Goal: Communication & Community: Answer question/provide support

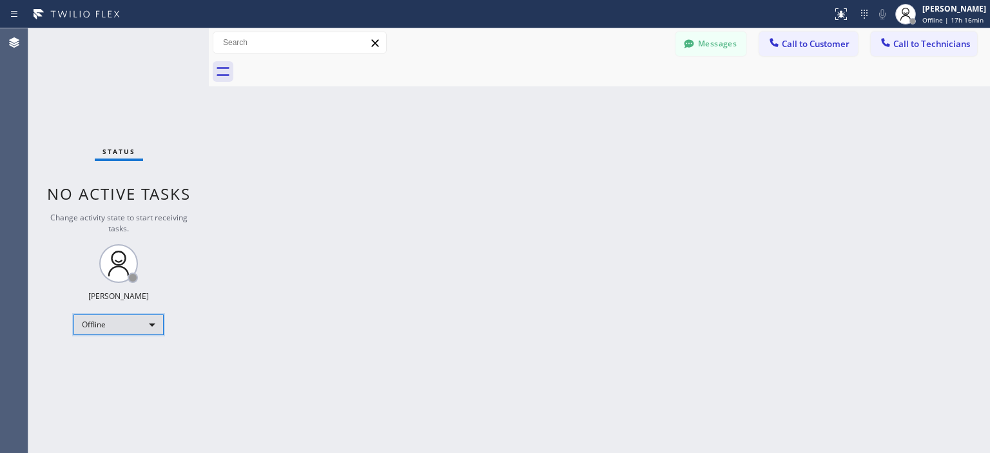
click at [111, 324] on div "Offline" at bounding box center [118, 324] width 90 height 21
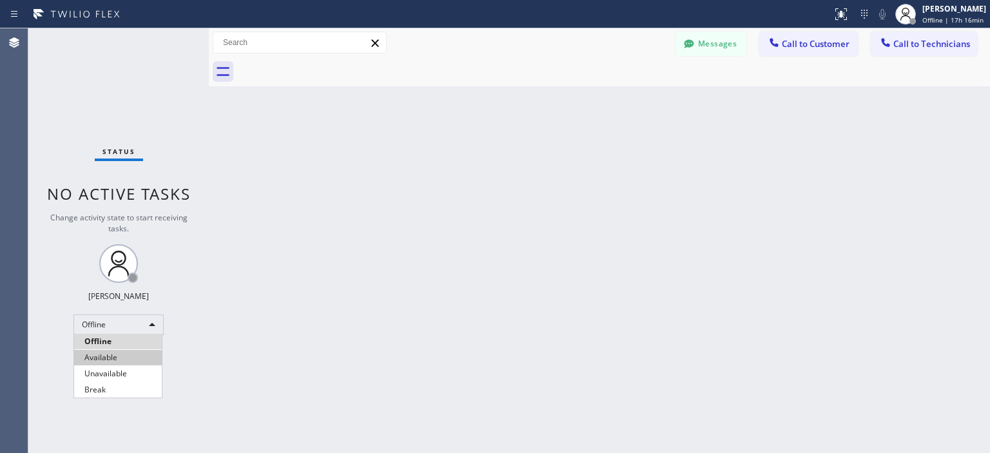
click at [113, 359] on li "Available" at bounding box center [118, 357] width 88 height 15
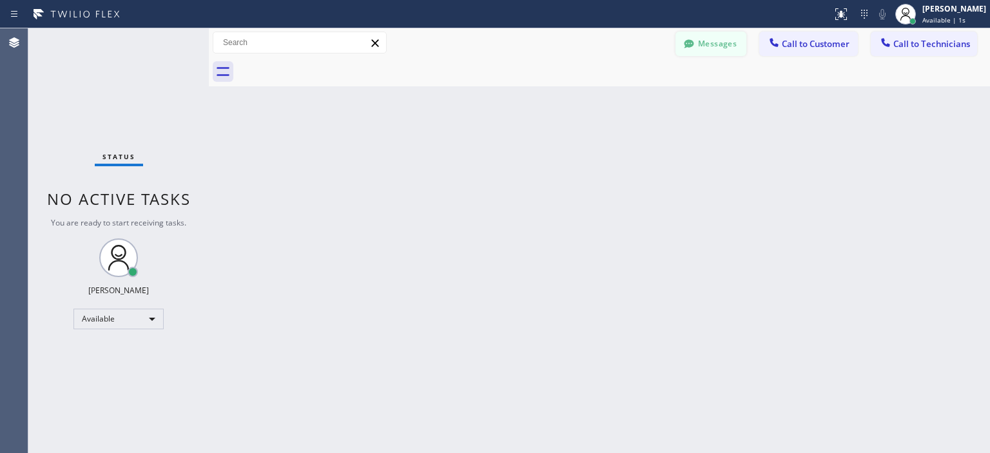
click at [726, 50] on button "Messages" at bounding box center [710, 44] width 71 height 24
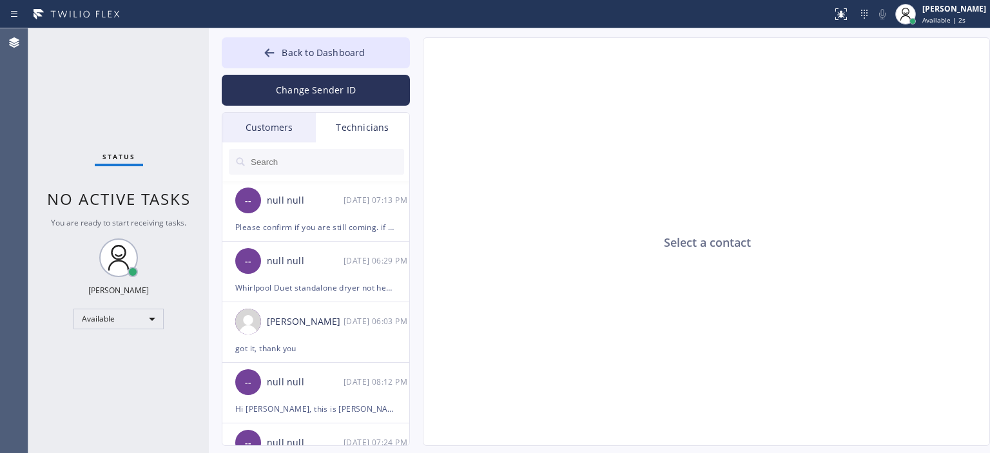
click at [233, 131] on div "Customers" at bounding box center [268, 128] width 93 height 30
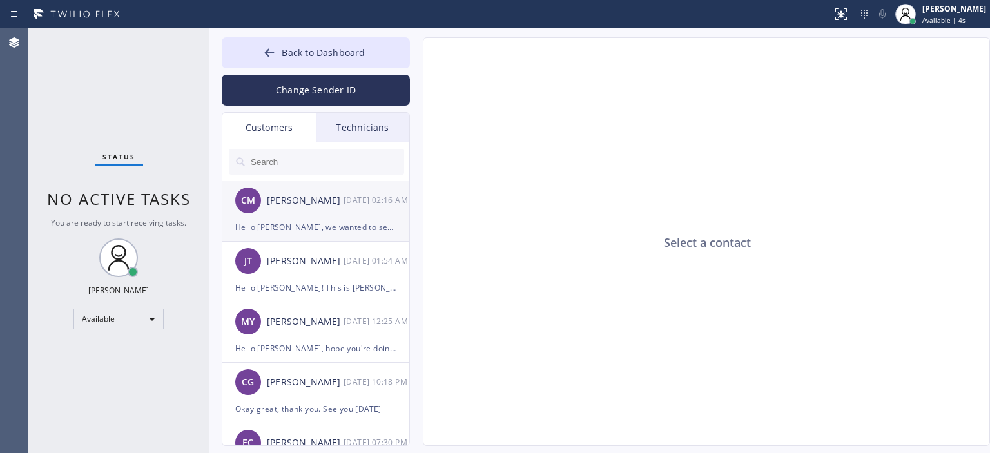
click at [356, 204] on div "[DATE] 02:16 AM" at bounding box center [376, 200] width 67 height 15
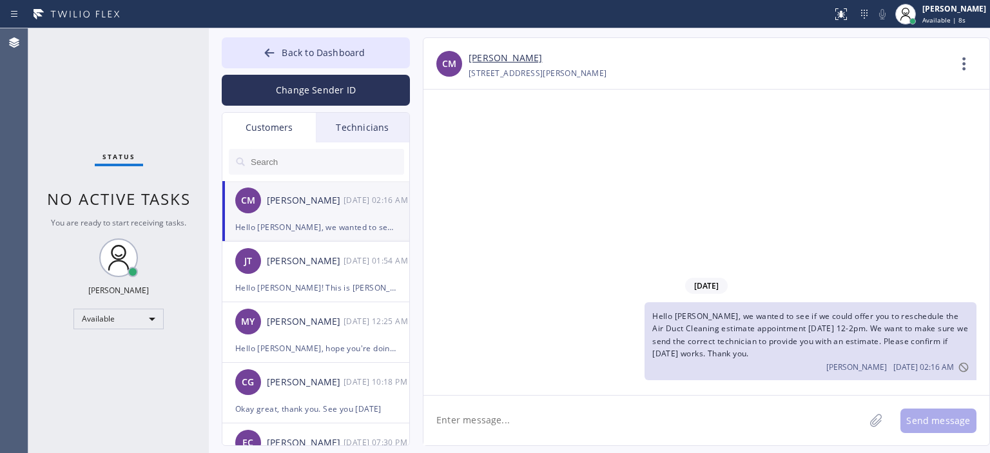
click at [517, 59] on link "[PERSON_NAME]" at bounding box center [504, 58] width 73 height 15
click at [345, 276] on div "[PERSON_NAME] [DATE] 01:54 AM" at bounding box center [316, 261] width 188 height 39
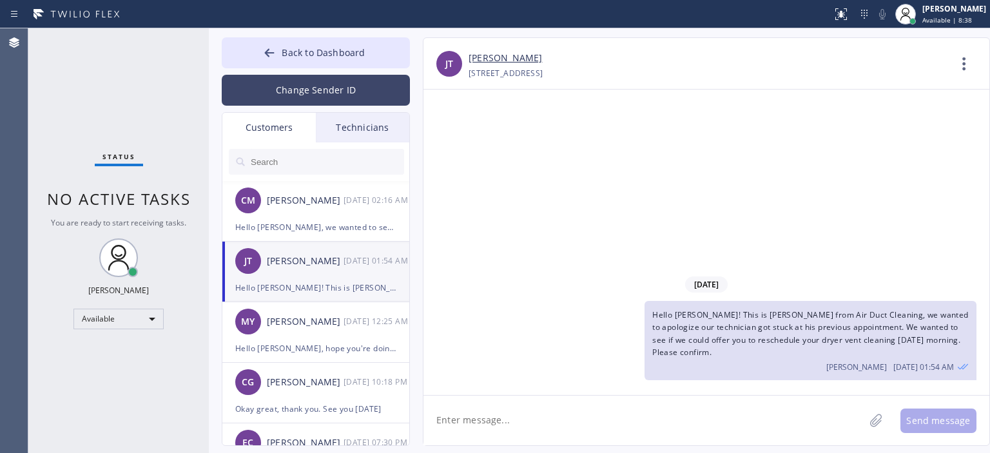
click at [304, 93] on button "Change Sender ID" at bounding box center [316, 90] width 188 height 31
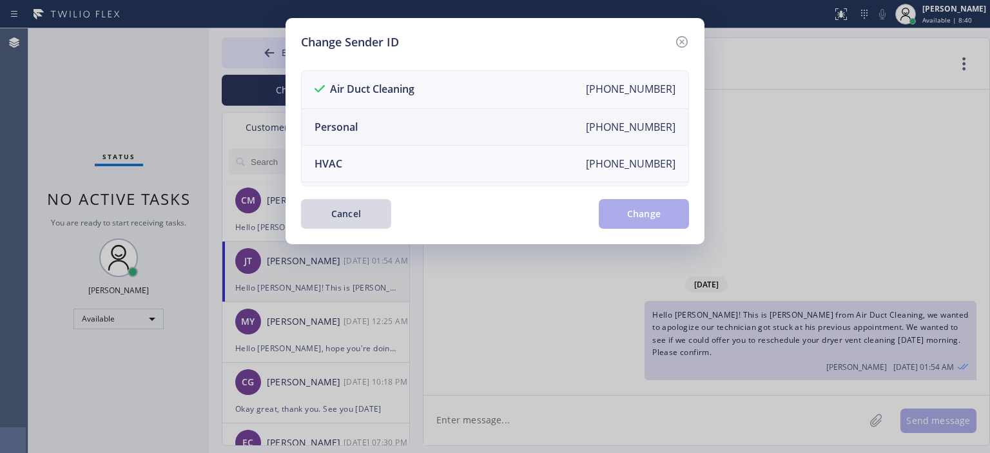
click at [394, 120] on li "Personal [PHONE_NUMBER]" at bounding box center [494, 127] width 387 height 37
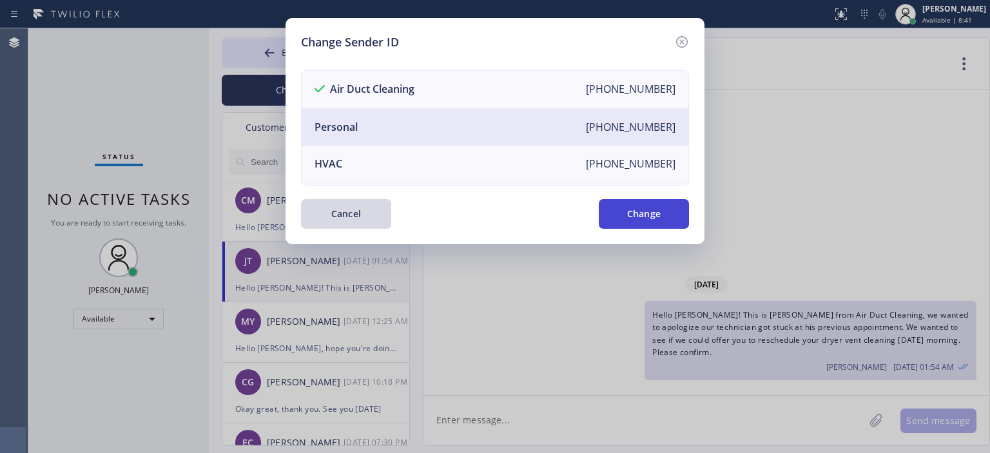
click at [665, 208] on button "Change" at bounding box center [643, 214] width 90 height 30
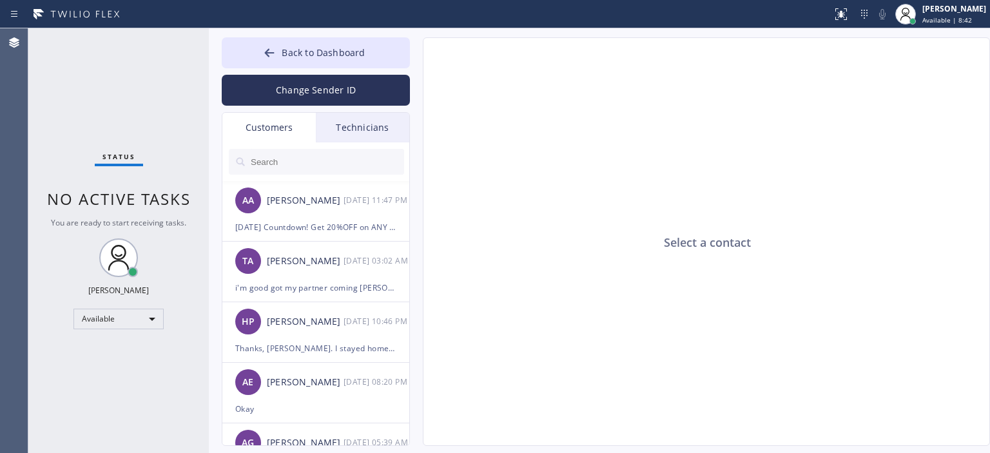
click at [376, 133] on div "Technicians" at bounding box center [362, 128] width 93 height 30
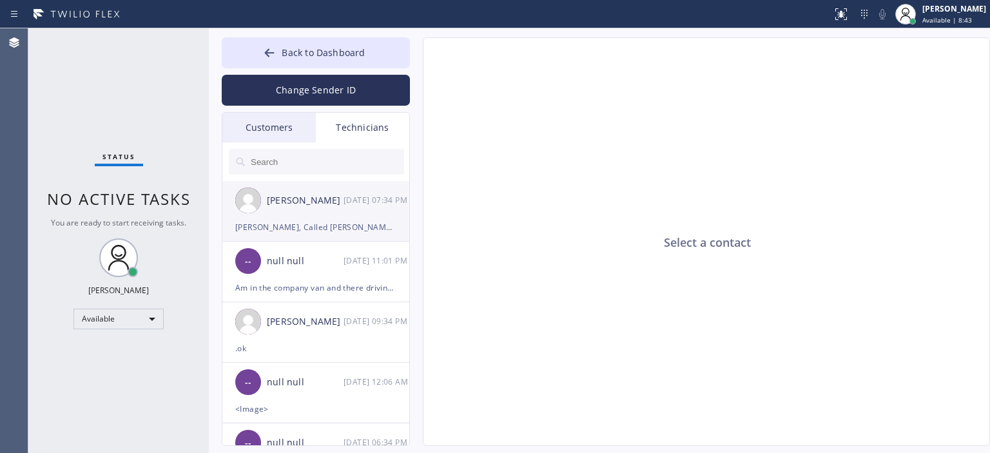
click at [366, 220] on div "[PERSON_NAME], Called [PERSON_NAME] and he is putting it on hold right now ,wai…" at bounding box center [315, 227] width 161 height 15
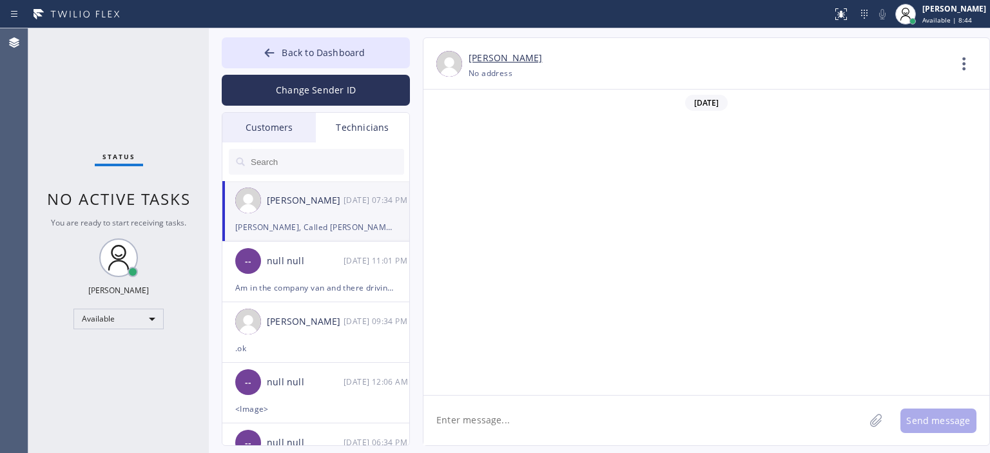
scroll to position [72195, 0]
click at [515, 423] on textarea at bounding box center [643, 421] width 441 height 50
type textarea "o"
type textarea "hello [PERSON_NAME], thanks for letting us know"
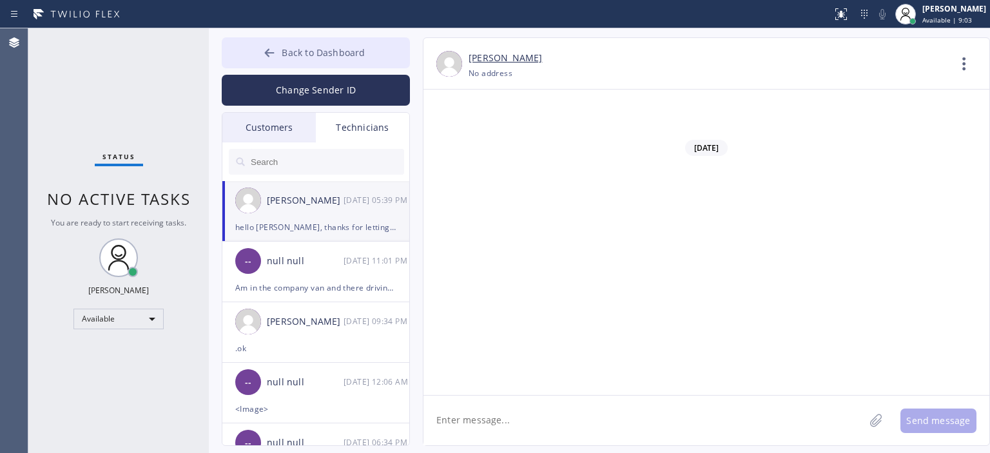
click at [267, 55] on icon at bounding box center [270, 52] width 10 height 8
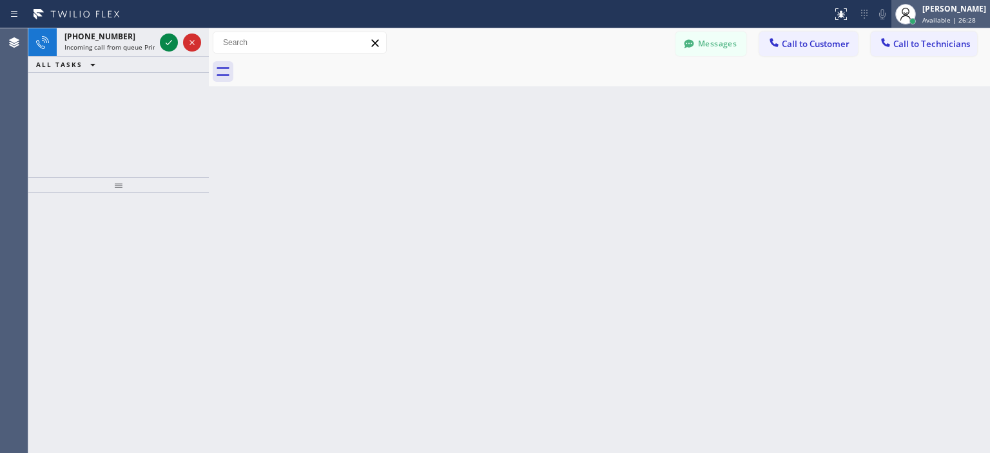
click at [921, 14] on div "[PERSON_NAME] Available | 26:28" at bounding box center [954, 14] width 70 height 23
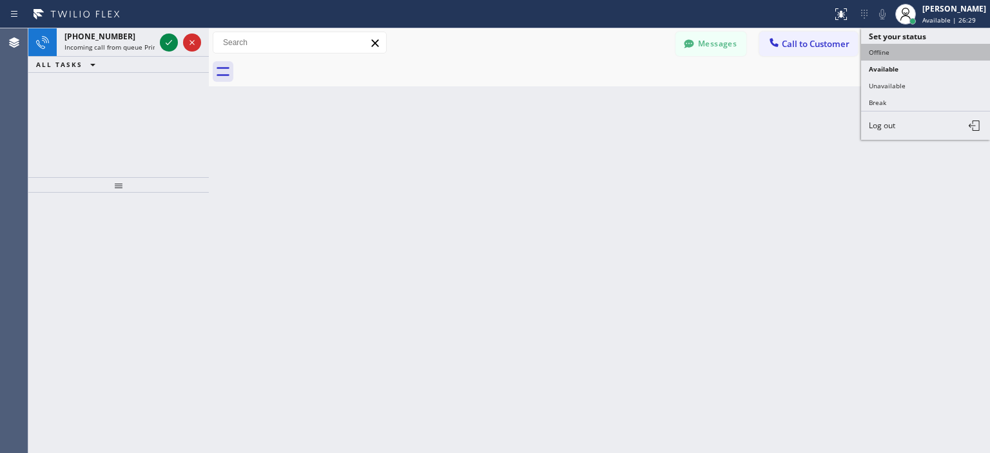
click at [901, 50] on button "Offline" at bounding box center [925, 52] width 129 height 17
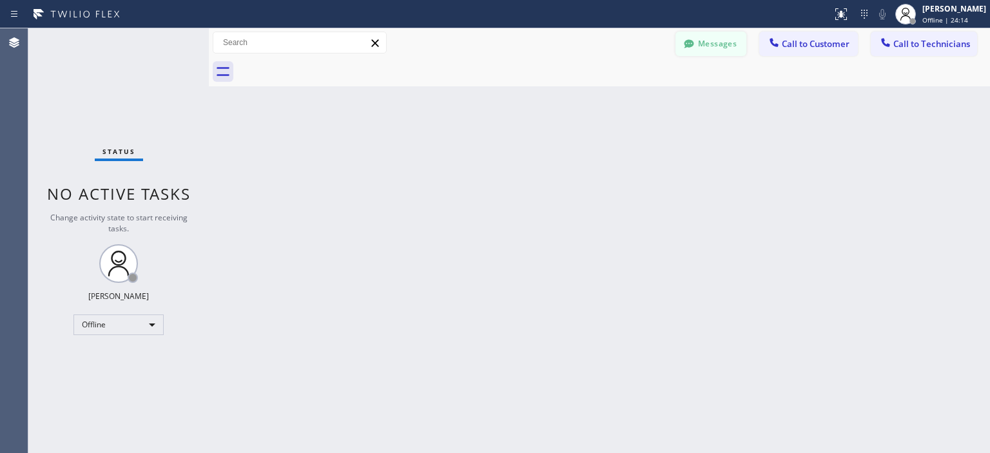
click at [731, 46] on button "Messages" at bounding box center [710, 44] width 71 height 24
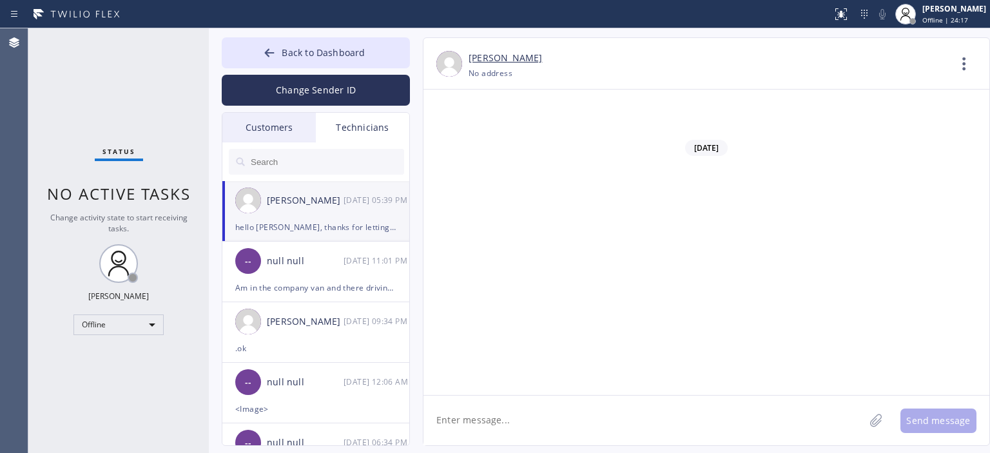
click at [287, 126] on div "Customers" at bounding box center [268, 128] width 93 height 30
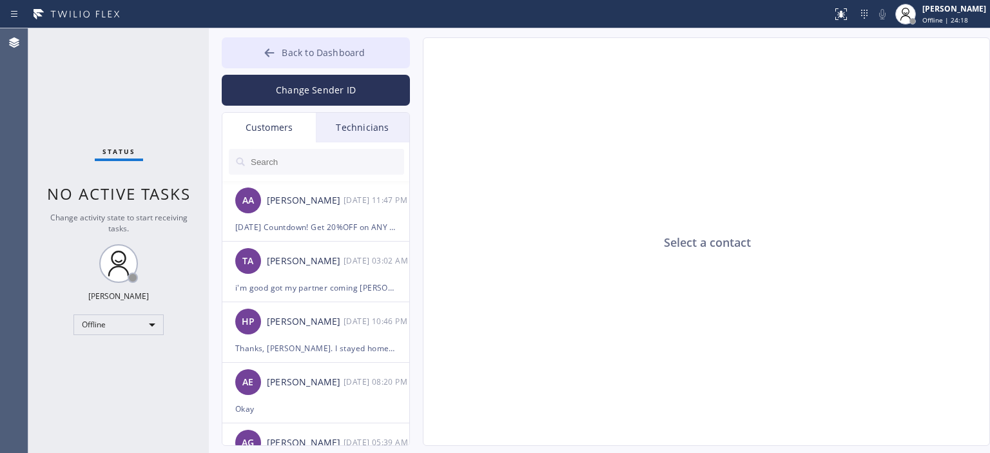
click at [245, 58] on button "Back to Dashboard" at bounding box center [316, 52] width 188 height 31
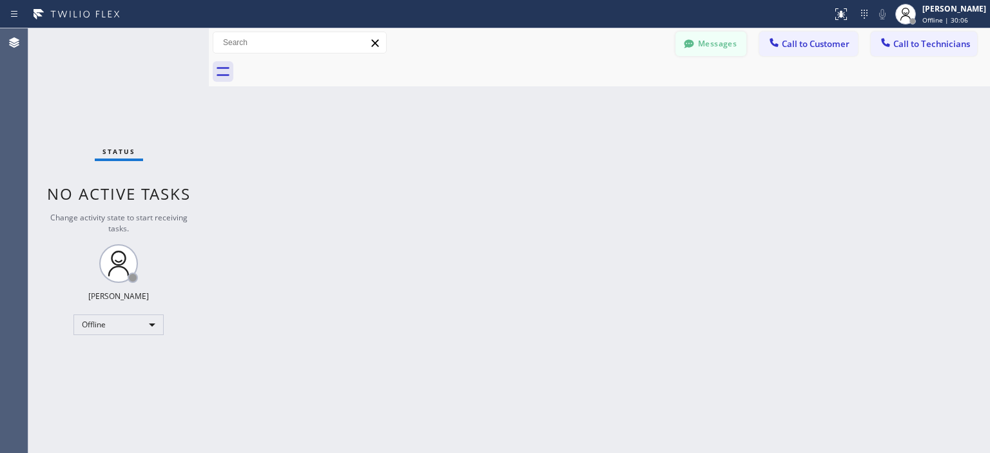
click at [699, 49] on button "Messages" at bounding box center [710, 44] width 71 height 24
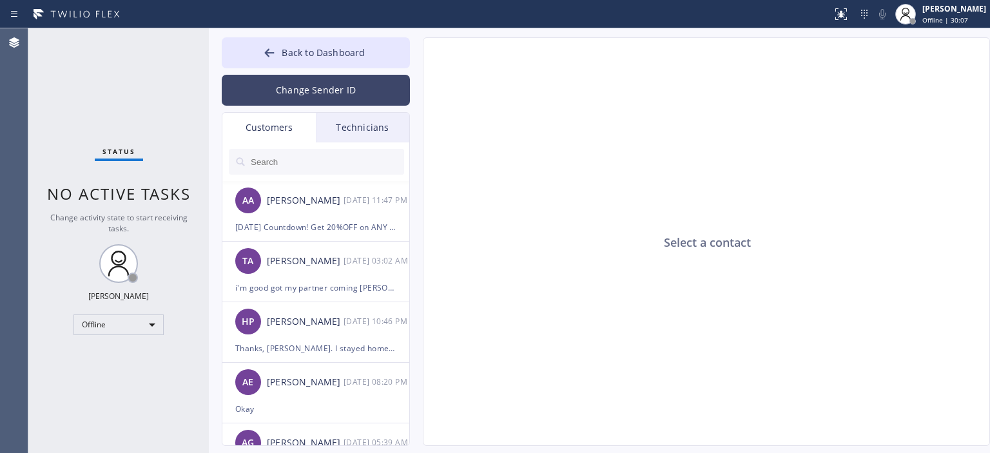
click at [341, 96] on button "Change Sender ID" at bounding box center [316, 90] width 188 height 31
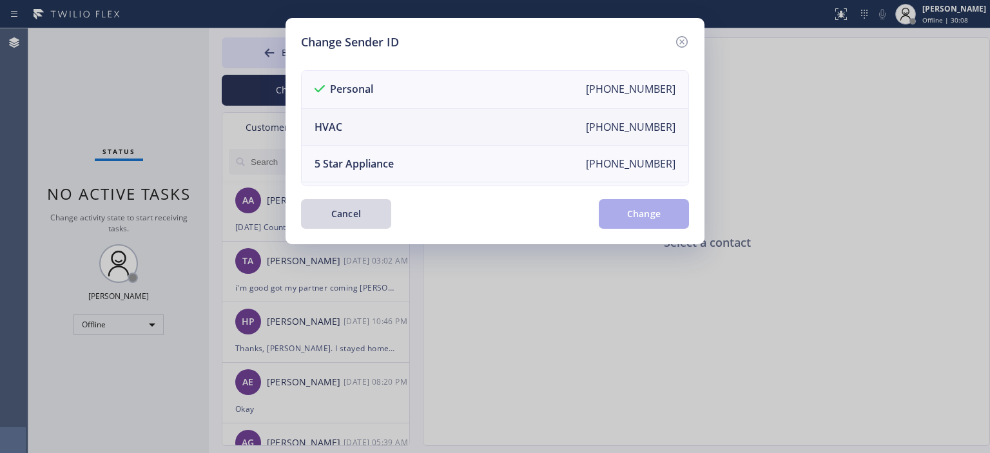
click at [381, 126] on li "HVAC [PHONE_NUMBER]" at bounding box center [494, 127] width 387 height 37
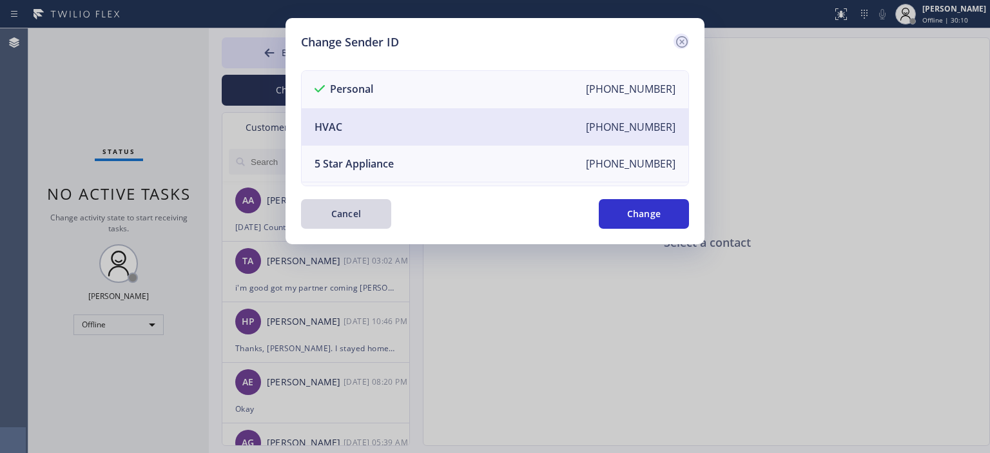
click at [687, 35] on icon at bounding box center [681, 41] width 15 height 15
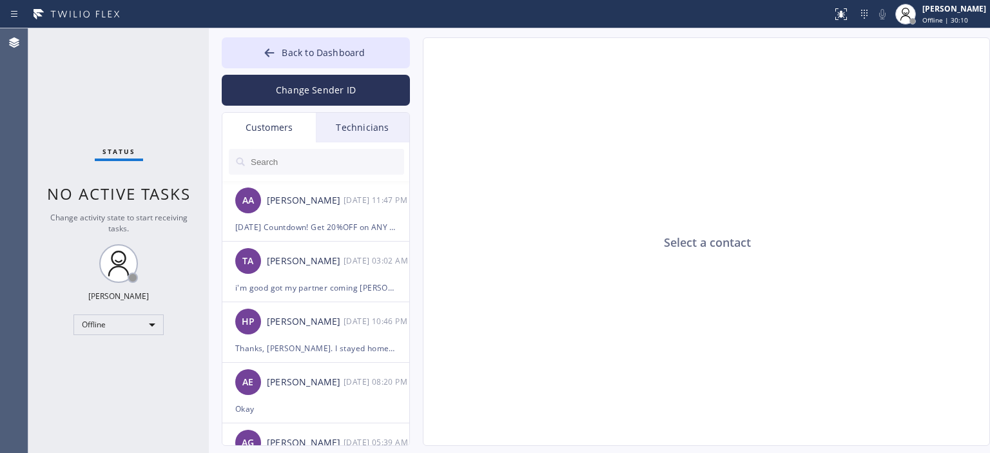
click at [363, 126] on div "Technicians" at bounding box center [362, 128] width 93 height 30
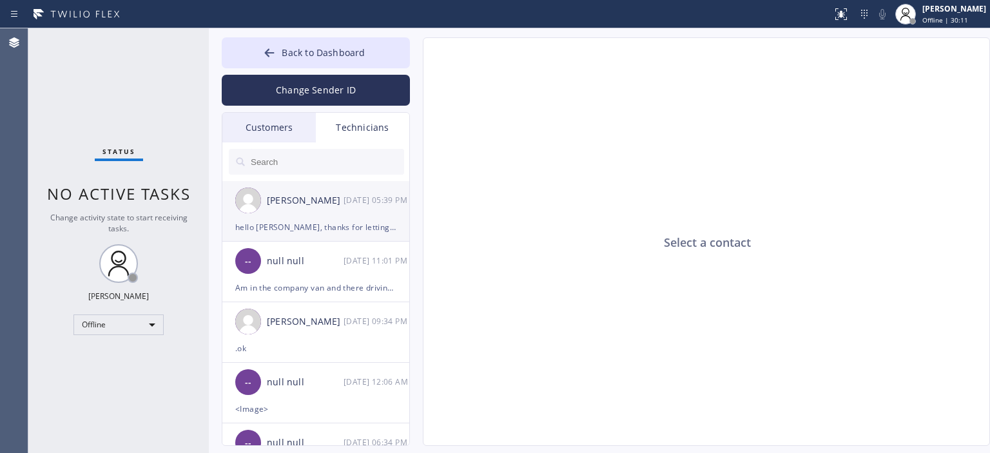
click at [285, 226] on div "hello [PERSON_NAME], thanks for letting us know" at bounding box center [315, 227] width 161 height 15
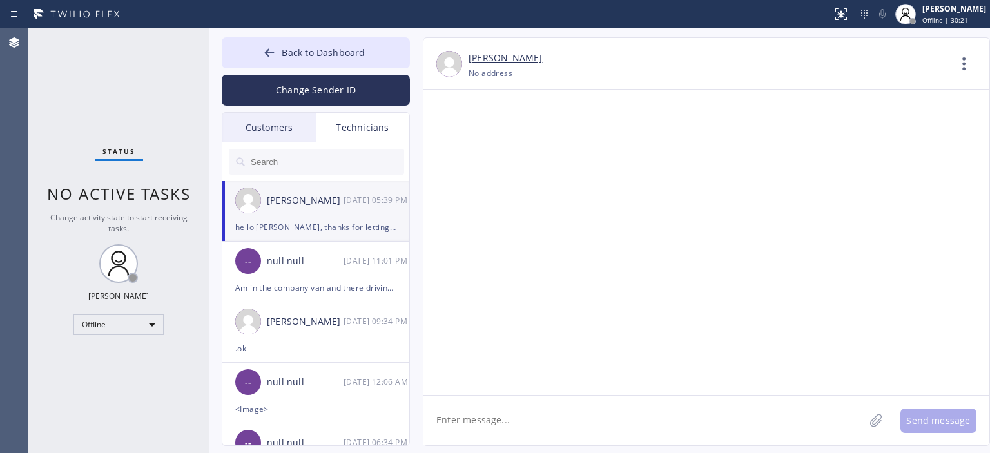
scroll to position [71819, 0]
click at [554, 425] on textarea at bounding box center [643, 421] width 441 height 50
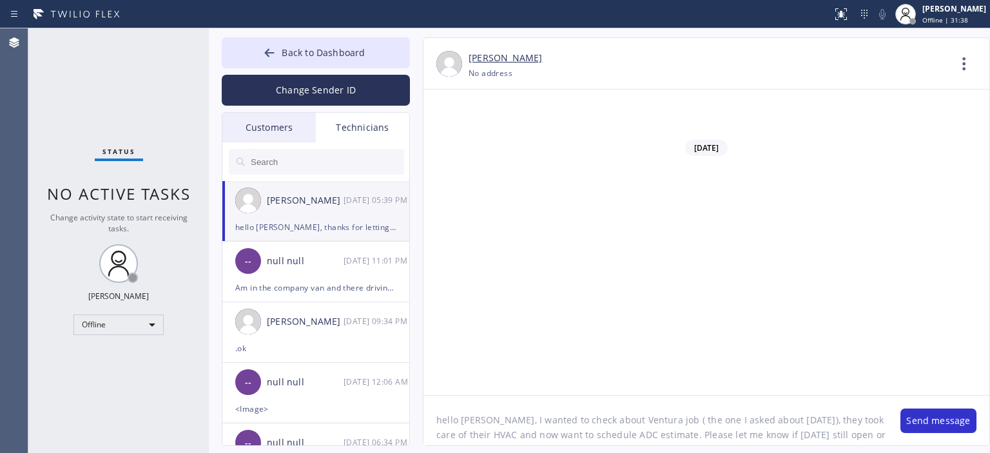
scroll to position [10, 0]
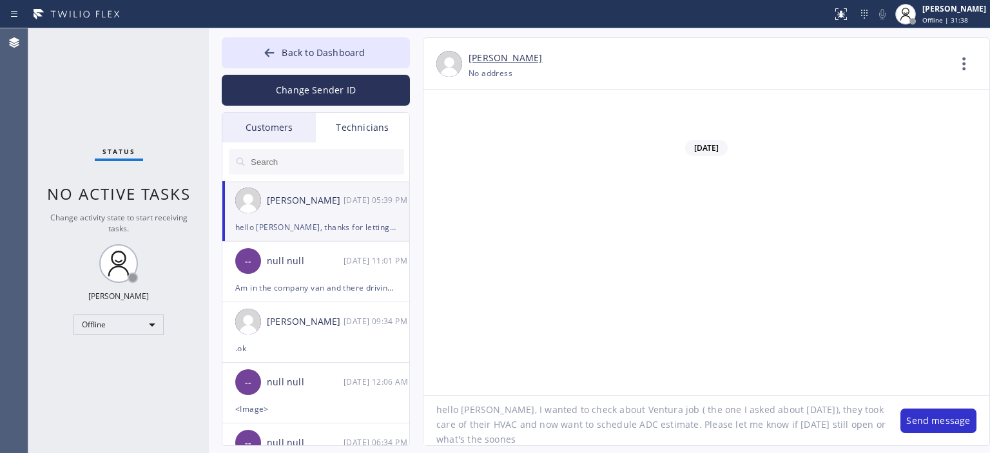
type textarea "hello [PERSON_NAME], I wanted to check about Ventura job ( the one I asked abou…"
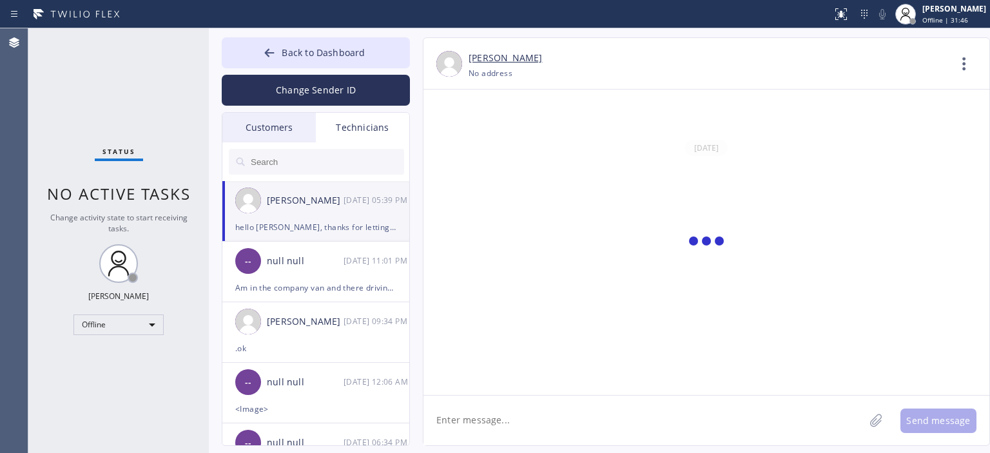
scroll to position [0, 0]
click at [270, 56] on icon at bounding box center [270, 52] width 10 height 8
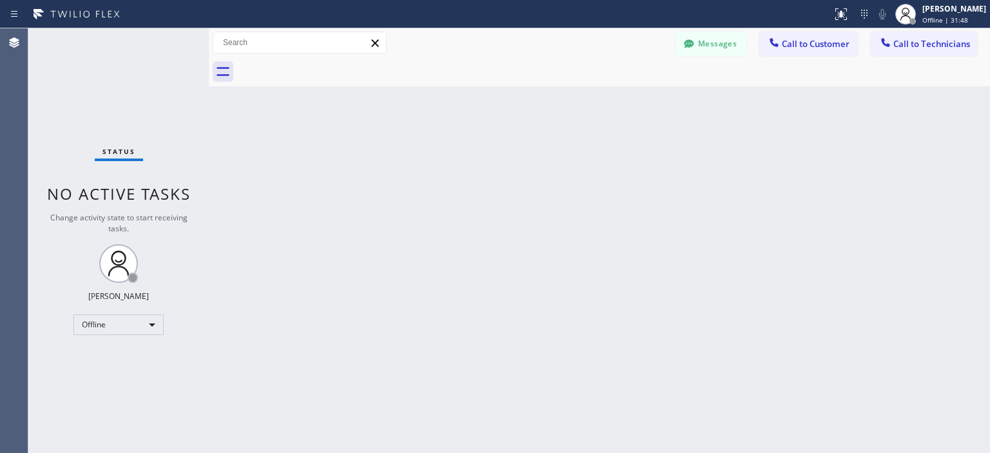
scroll to position [72338, 0]
drag, startPoint x: 943, startPoint y: 220, endPoint x: 892, endPoint y: 95, distance: 134.9
click at [942, 216] on div "Back to Dashboard Change Sender ID Customers Technicians AA [PERSON_NAME] [DATE…" at bounding box center [599, 240] width 781 height 425
click at [720, 39] on button "Messages" at bounding box center [710, 44] width 71 height 24
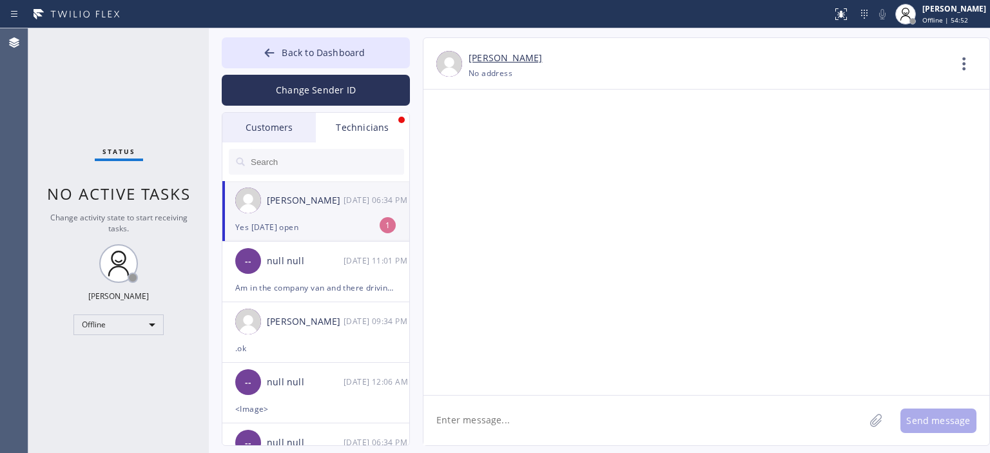
click at [269, 122] on div "Customers" at bounding box center [268, 128] width 93 height 30
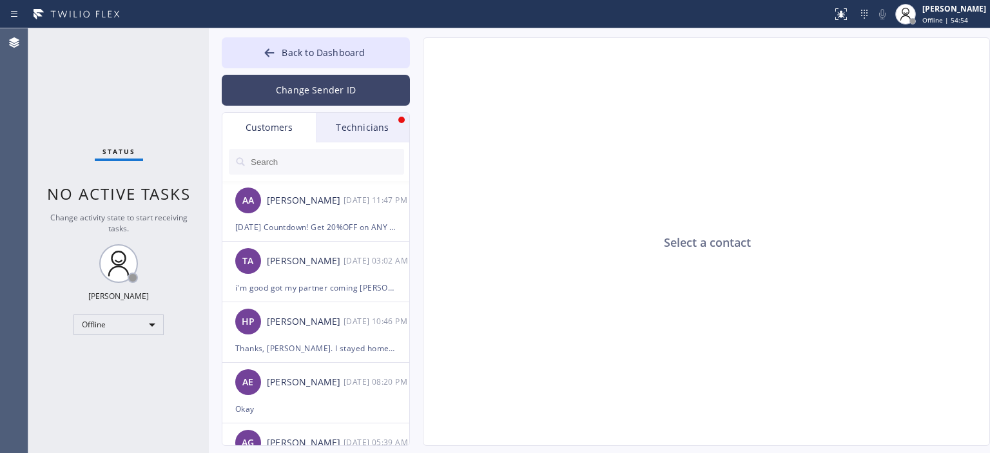
click at [322, 84] on button "Change Sender ID" at bounding box center [316, 90] width 188 height 31
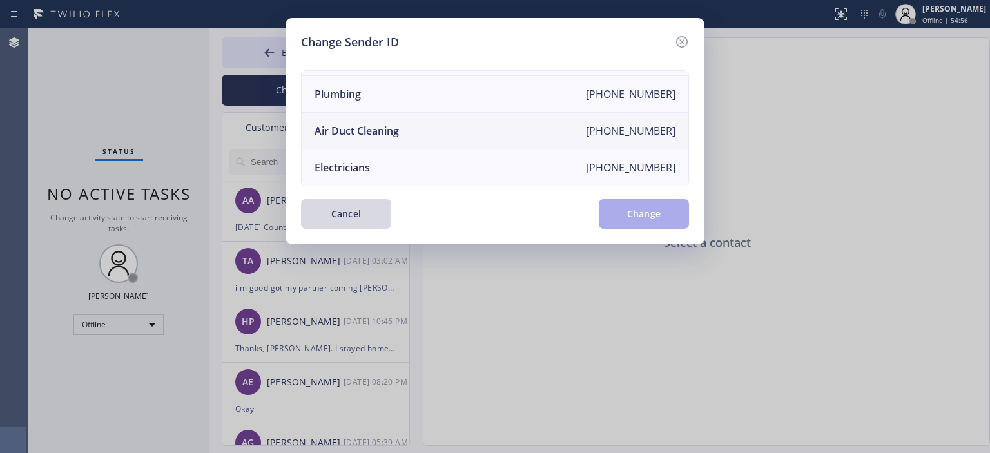
scroll to position [150, 0]
click at [429, 122] on li "Air Duct Cleaning [PHONE_NUMBER]" at bounding box center [494, 131] width 387 height 37
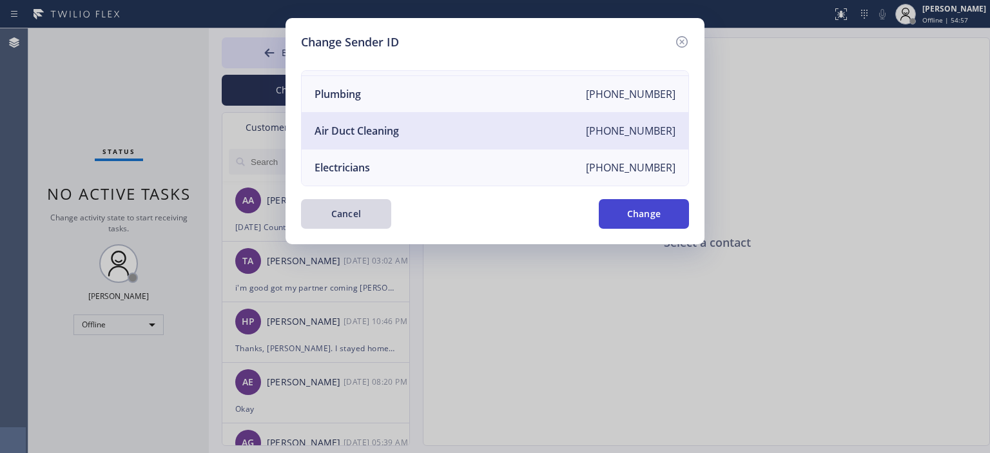
click at [640, 207] on button "Change" at bounding box center [643, 214] width 90 height 30
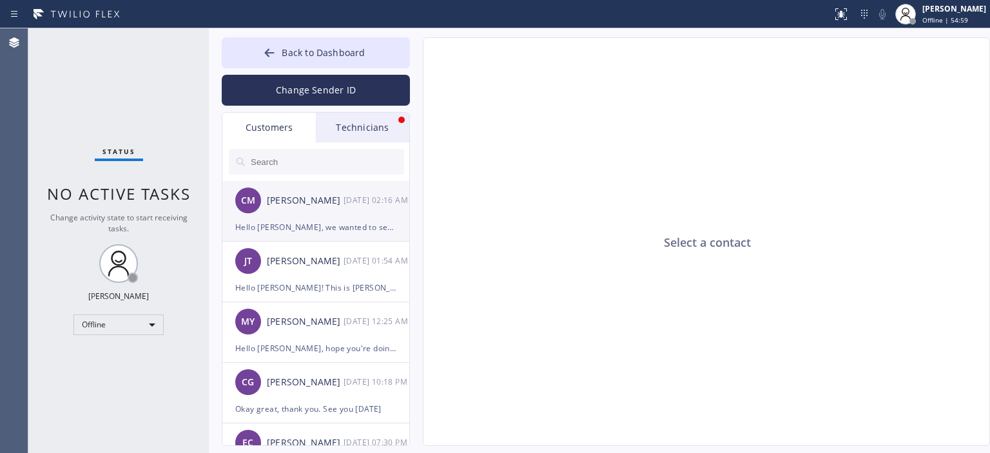
click at [312, 194] on div "[PERSON_NAME]" at bounding box center [305, 200] width 77 height 15
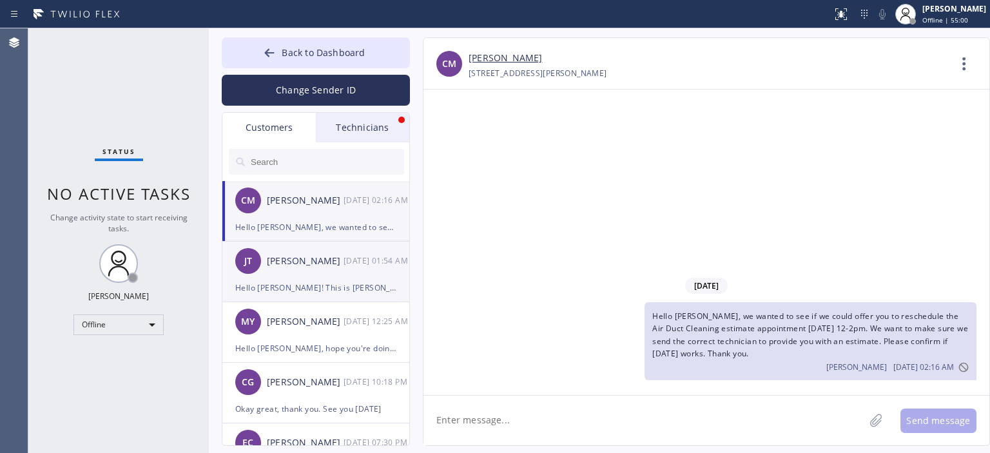
click at [320, 267] on div "[PERSON_NAME]" at bounding box center [305, 261] width 77 height 15
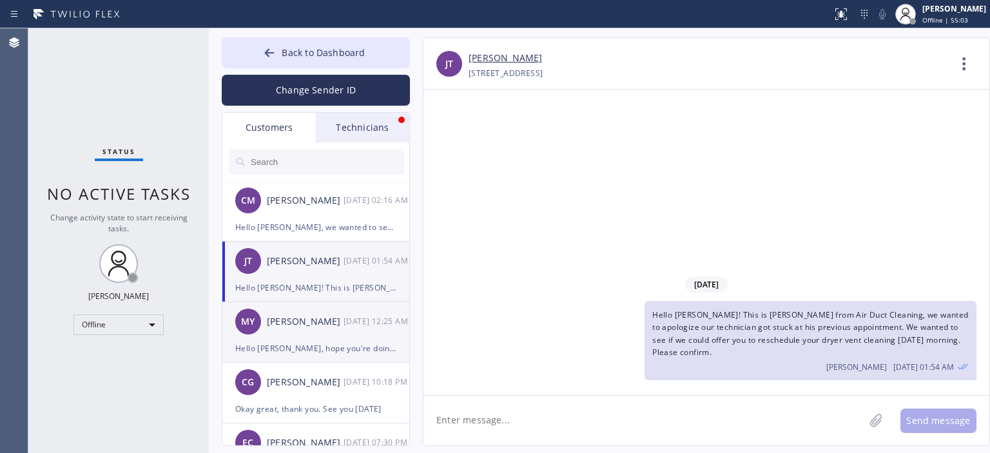
click at [330, 330] on div "MY [PERSON_NAME] [DATE] 12:25 AM" at bounding box center [316, 321] width 188 height 39
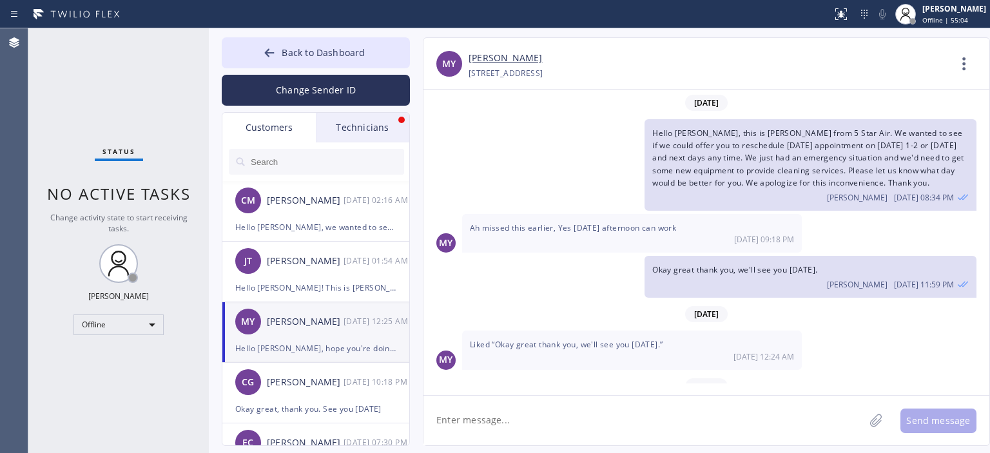
scroll to position [84, 0]
